Goal: Task Accomplishment & Management: Use online tool/utility

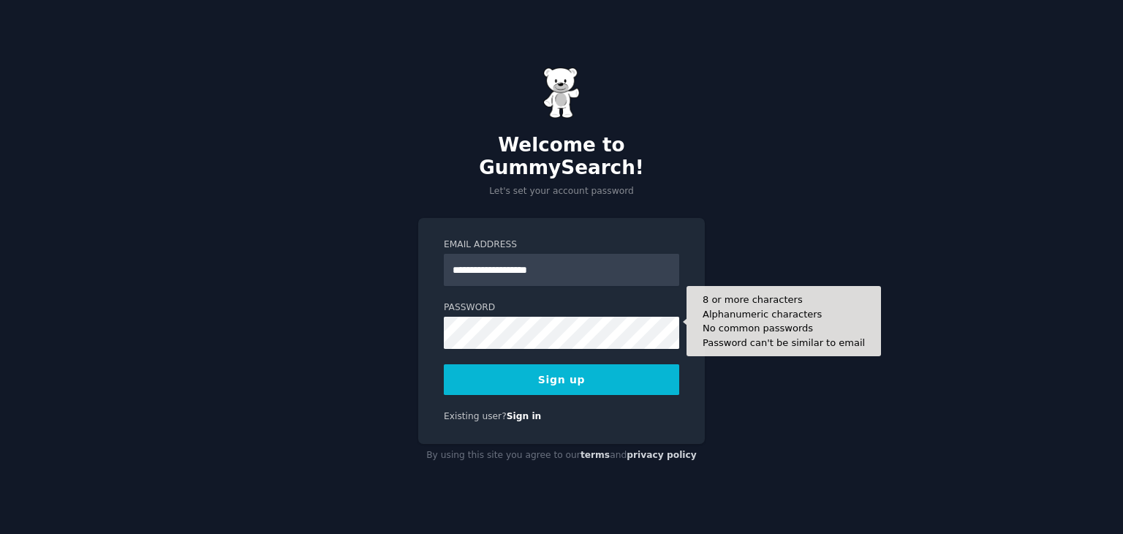
type input "**********"
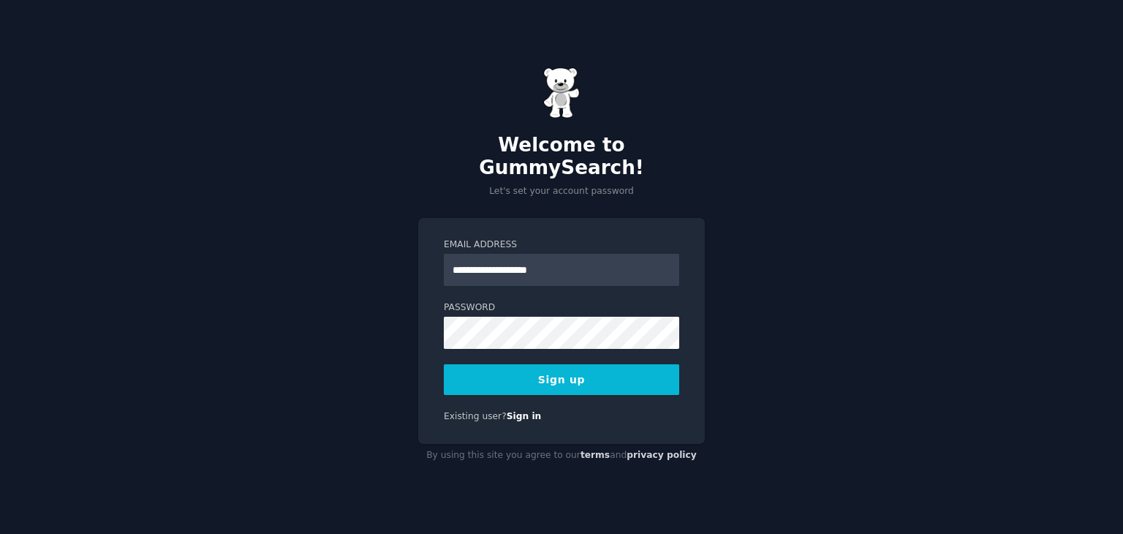
click at [587, 366] on button "Sign up" at bounding box center [561, 379] width 235 height 31
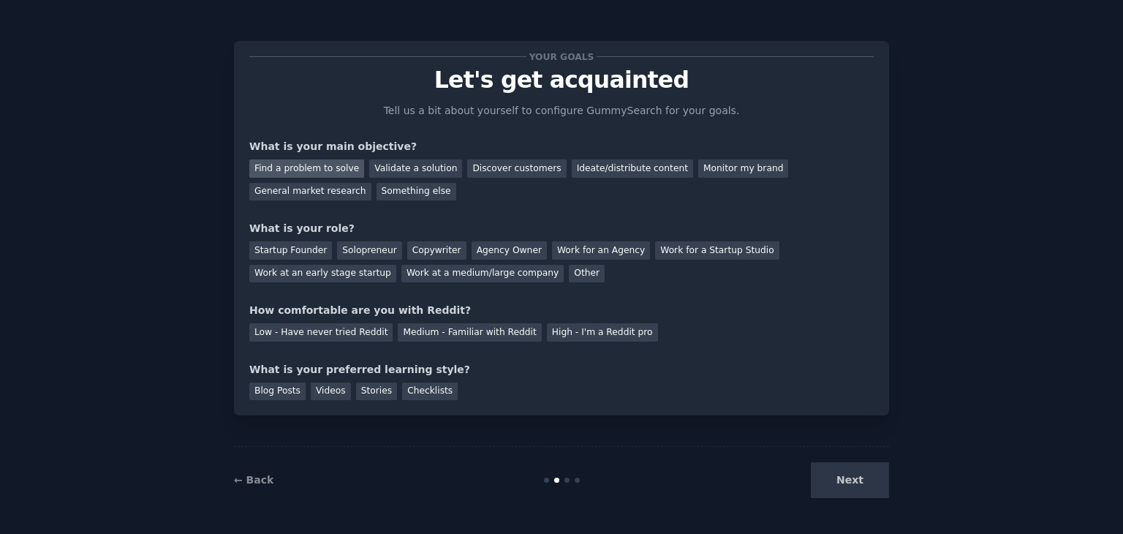
click at [322, 170] on div "Find a problem to solve" at bounding box center [306, 168] width 115 height 18
click at [357, 252] on div "Solopreneur" at bounding box center [369, 250] width 64 height 18
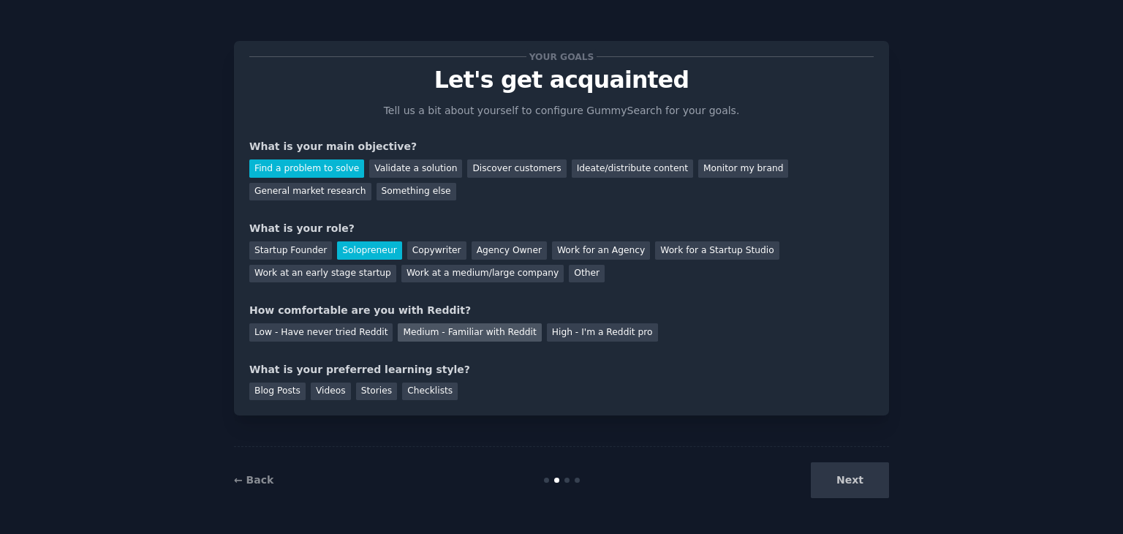
click at [426, 331] on div "Medium - Familiar with Reddit" at bounding box center [469, 332] width 143 height 18
click at [319, 391] on div "Videos" at bounding box center [331, 391] width 40 height 18
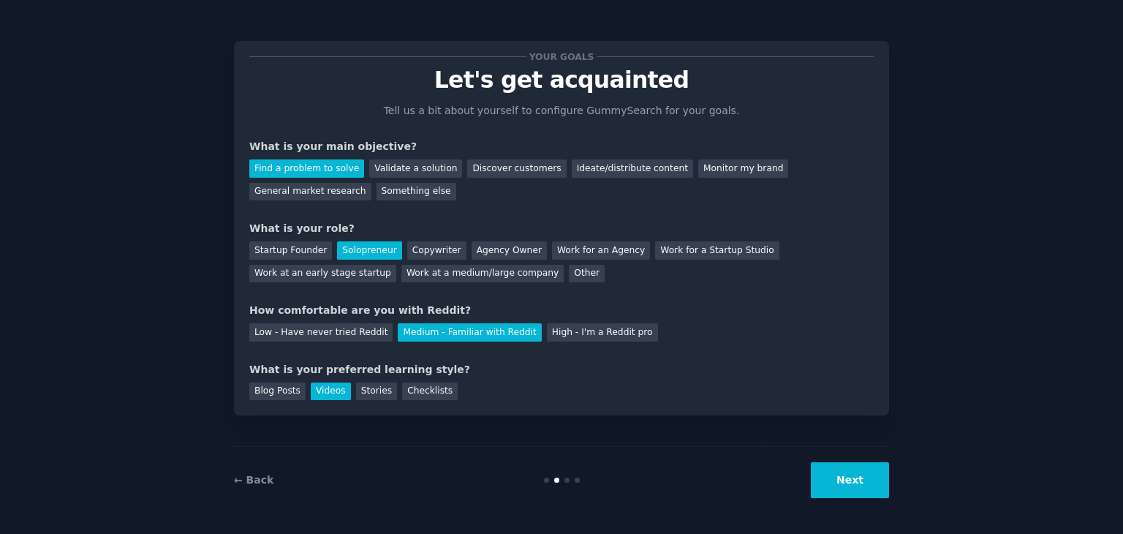
click at [869, 486] on button "Next" at bounding box center [850, 480] width 78 height 36
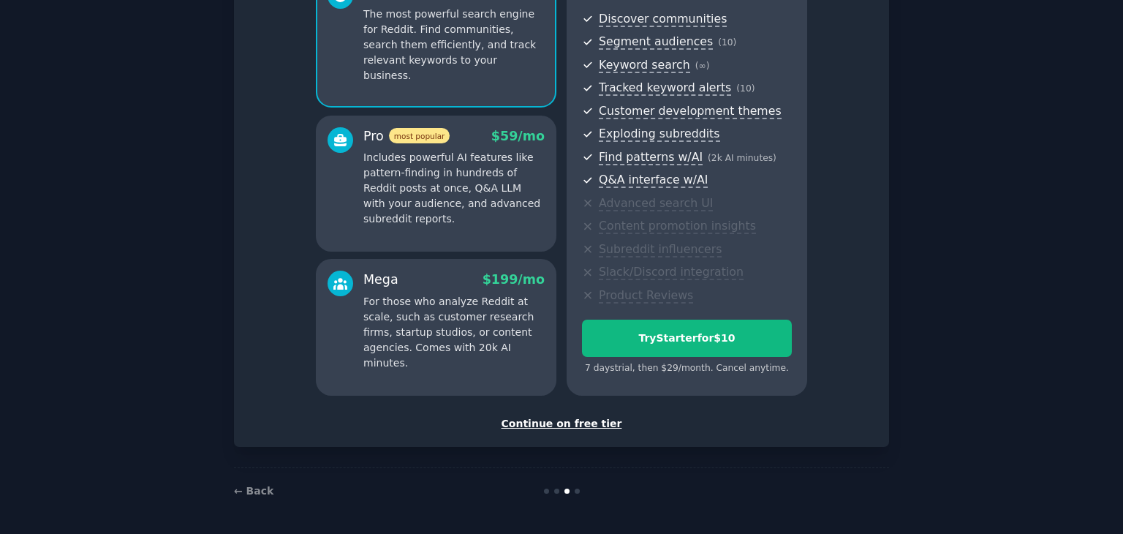
click at [562, 423] on div "Continue on free tier" at bounding box center [561, 423] width 625 height 15
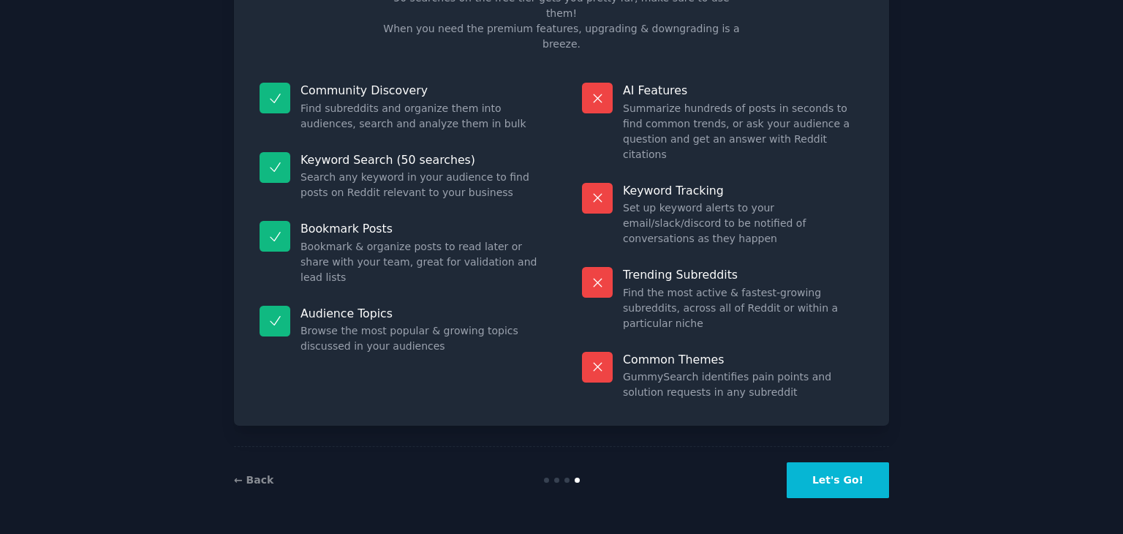
scroll to position [35, 0]
